Goal: Find specific page/section: Find specific page/section

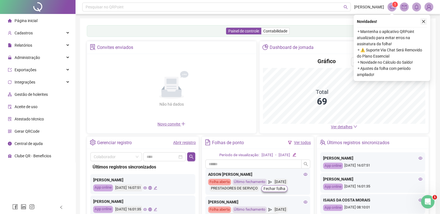
click at [424, 22] on icon "close" at bounding box center [423, 22] width 4 height 4
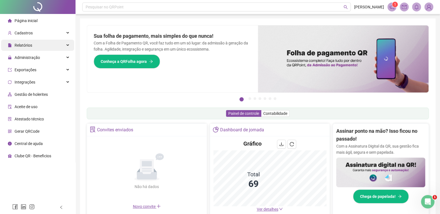
click at [28, 44] on span "Relatórios" at bounding box center [24, 45] width 18 height 4
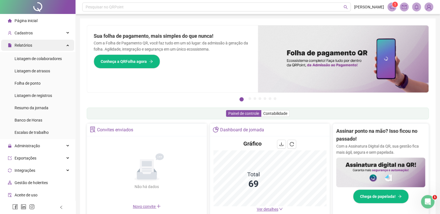
click at [35, 46] on div "Relatórios" at bounding box center [37, 45] width 73 height 11
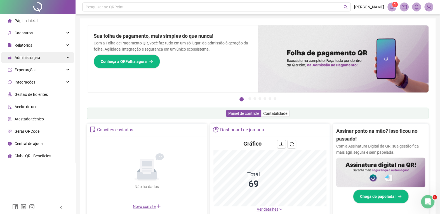
click at [36, 61] on span "Administração" at bounding box center [24, 57] width 32 height 11
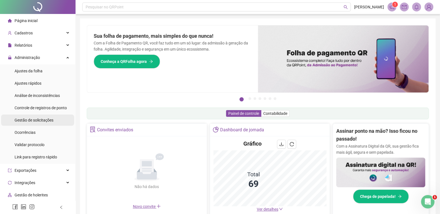
click at [37, 121] on span "Gestão de solicitações" at bounding box center [34, 120] width 39 height 4
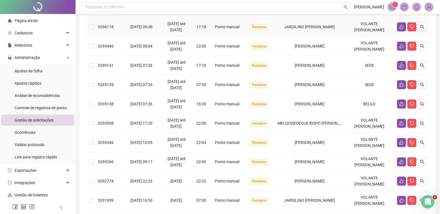
scroll to position [140, 0]
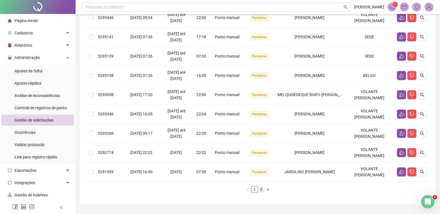
click at [262, 187] on link "2" at bounding box center [261, 190] width 6 height 6
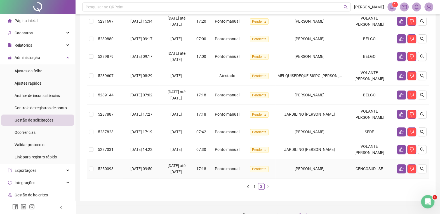
scroll to position [78, 0]
click at [254, 183] on link "1" at bounding box center [254, 186] width 6 height 6
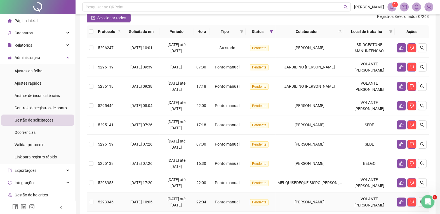
scroll to position [0, 0]
